Goal: Task Accomplishment & Management: Use online tool/utility

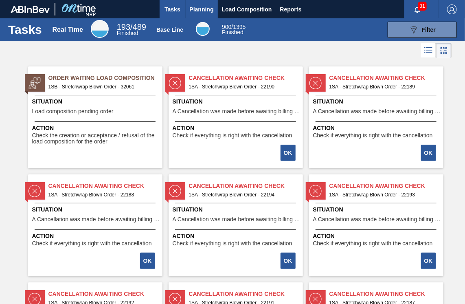
click at [198, 4] on button "Planning" at bounding box center [202, 9] width 32 height 18
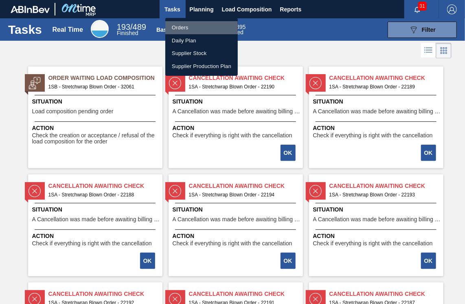
click at [185, 28] on li "Orders" at bounding box center [201, 27] width 72 height 13
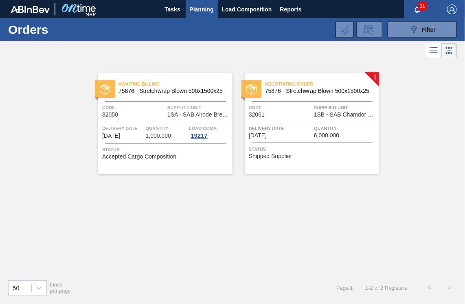
click at [379, 77] on div "!" at bounding box center [379, 72] width 29 height 29
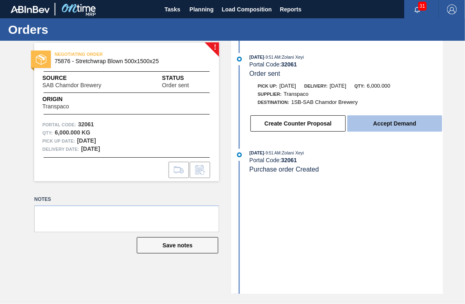
click at [376, 127] on button "Accept Demand" at bounding box center [394, 123] width 95 height 16
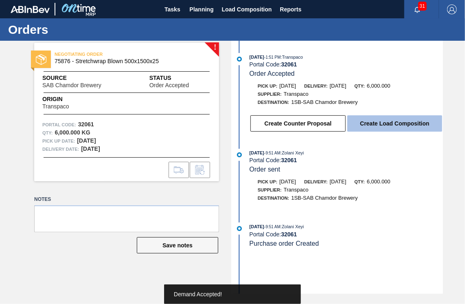
click at [405, 123] on button "Create Load Composition" at bounding box center [394, 123] width 95 height 16
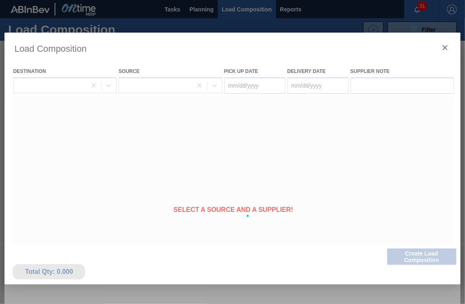
type Date "[DATE]"
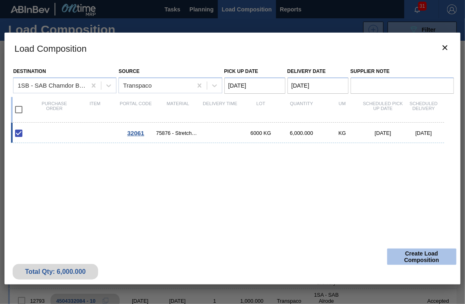
click at [404, 258] on button "Create Load Composition" at bounding box center [421, 256] width 69 height 16
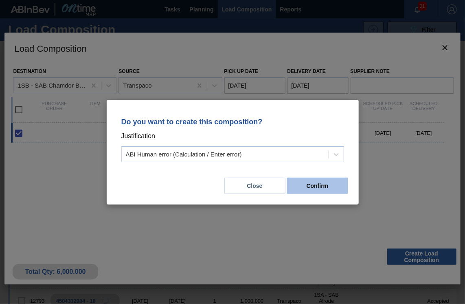
click at [316, 185] on button "Confirm" at bounding box center [317, 186] width 61 height 16
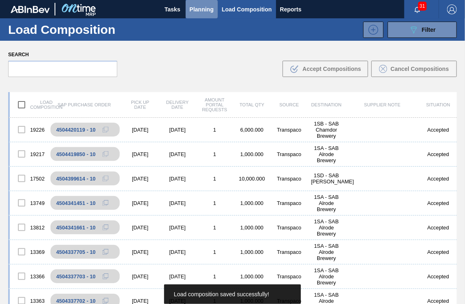
click at [203, 4] on span "Planning" at bounding box center [202, 9] width 24 height 10
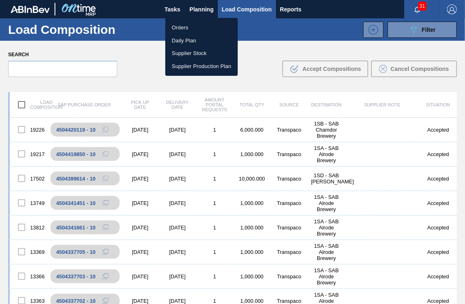
click at [195, 27] on li "Orders" at bounding box center [201, 27] width 72 height 13
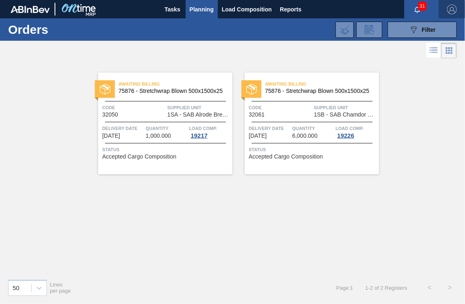
click at [449, 11] on img "button" at bounding box center [452, 9] width 10 height 10
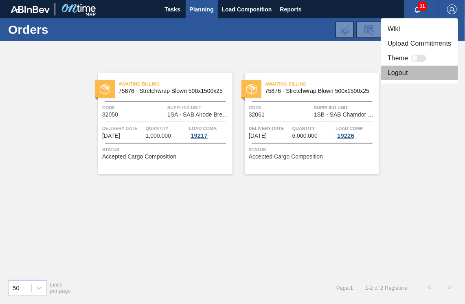
click at [404, 68] on li "Logout" at bounding box center [419, 73] width 77 height 15
